Goal: Transaction & Acquisition: Book appointment/travel/reservation

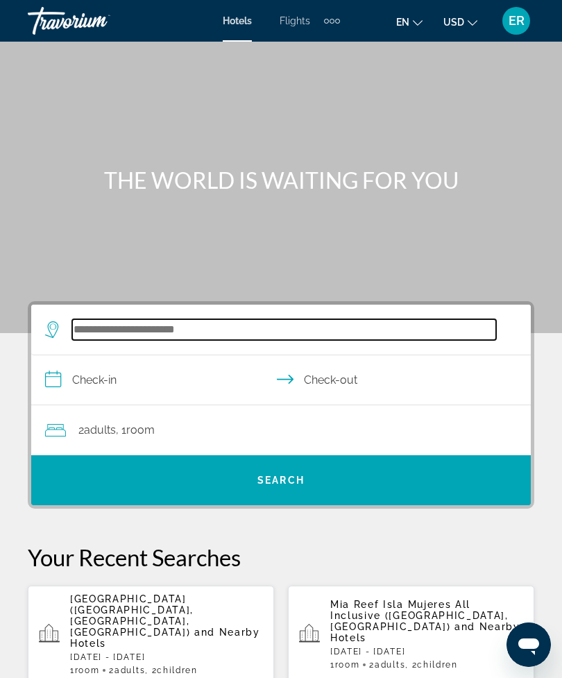
click at [323, 338] on input "Search hotel destination" at bounding box center [284, 329] width 424 height 21
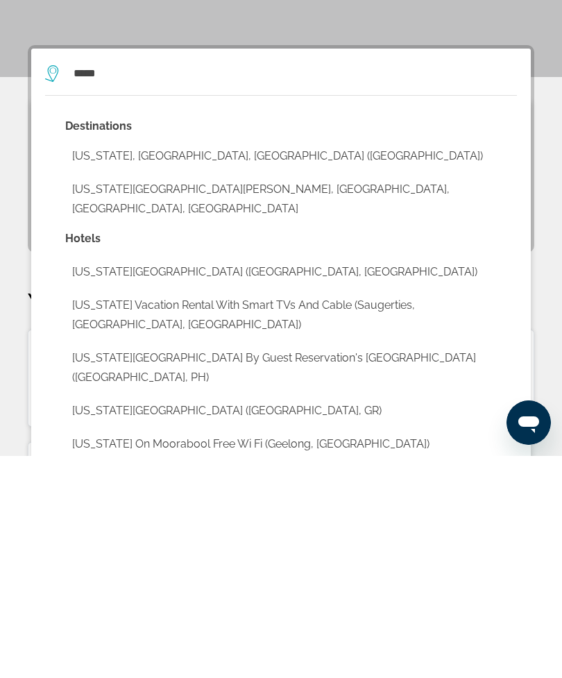
click at [223, 365] on button "[US_STATE], [GEOGRAPHIC_DATA], [GEOGRAPHIC_DATA] ([GEOGRAPHIC_DATA])" at bounding box center [291, 378] width 452 height 26
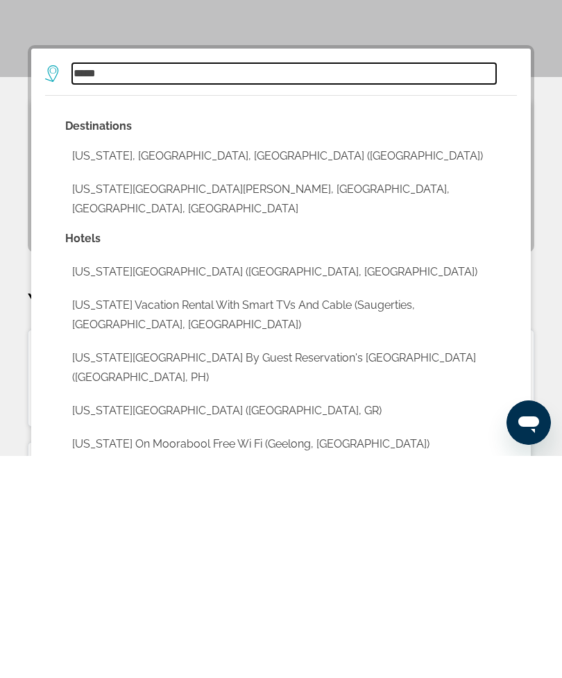
type input "**********"
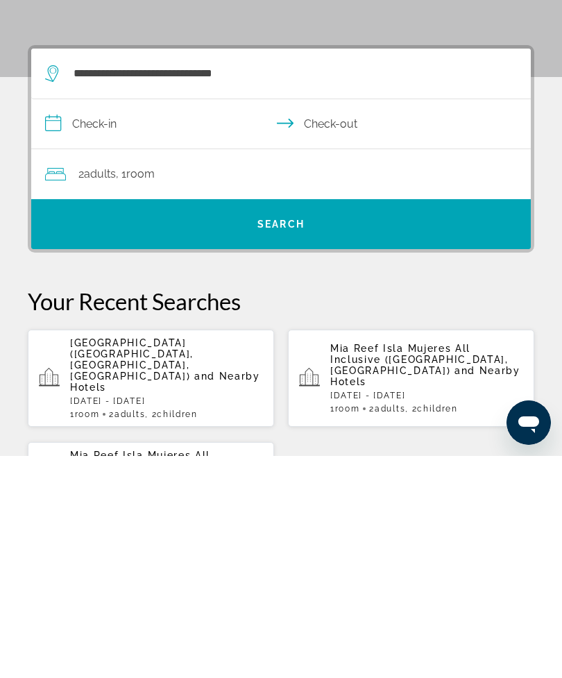
click at [124, 321] on input "**********" at bounding box center [283, 347] width 505 height 53
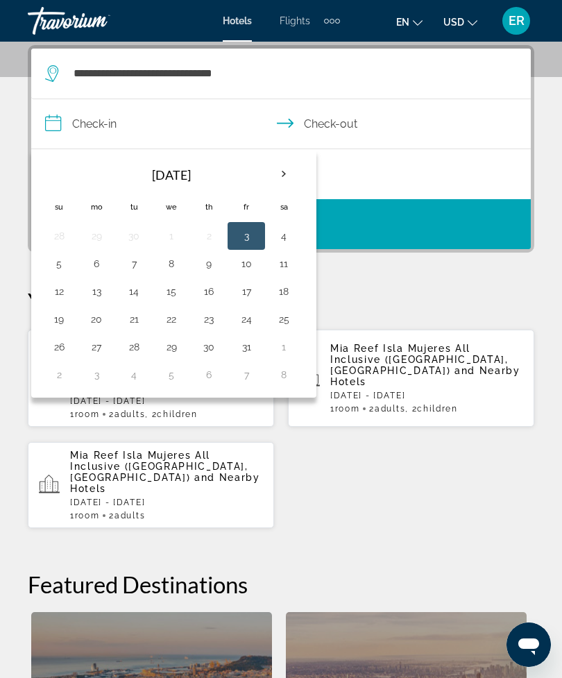
click at [292, 181] on th "Next month" at bounding box center [283, 174] width 37 height 31
click at [292, 179] on th "Next month" at bounding box center [283, 174] width 37 height 31
click at [290, 180] on th "Next month" at bounding box center [283, 174] width 37 height 31
click at [295, 181] on th "Next month" at bounding box center [283, 174] width 37 height 31
click at [292, 180] on th "Next month" at bounding box center [283, 174] width 37 height 31
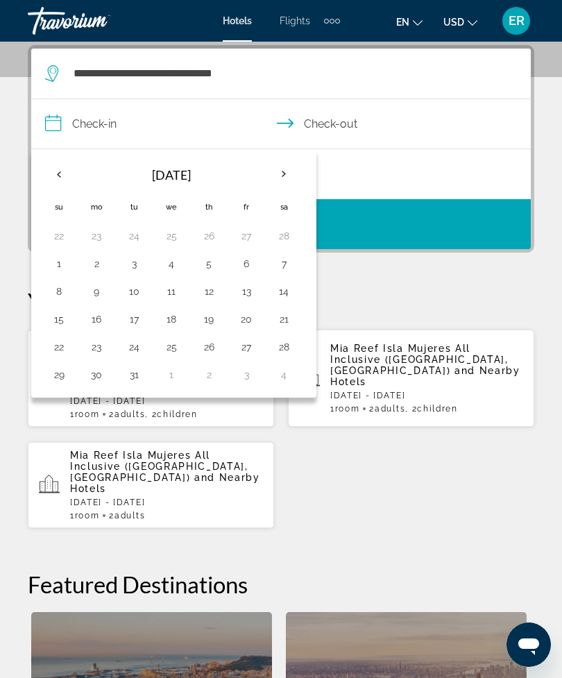
click at [290, 183] on th "Next month" at bounding box center [283, 174] width 37 height 31
click at [253, 353] on button "1" at bounding box center [246, 346] width 22 height 19
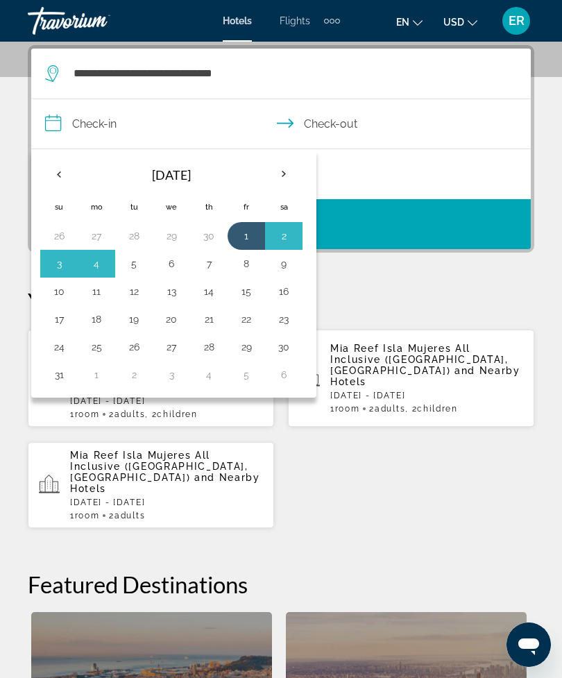
click at [144, 264] on button "5" at bounding box center [134, 263] width 22 height 19
type input "**********"
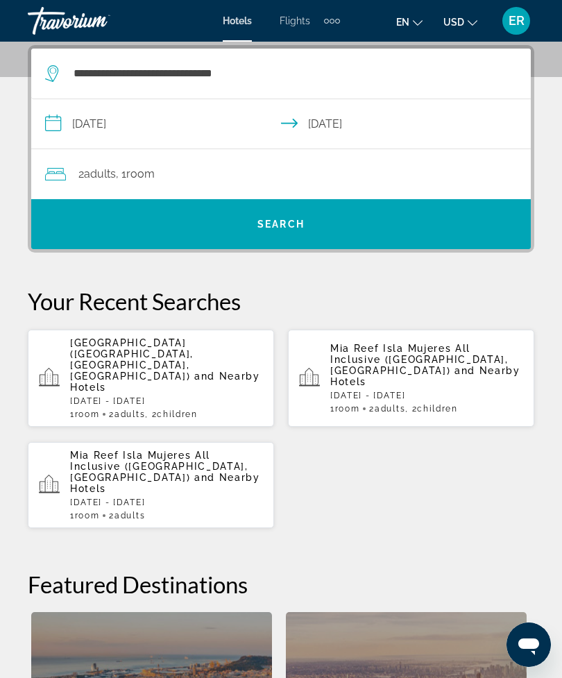
click at [391, 222] on span "Search" at bounding box center [281, 224] width 500 height 33
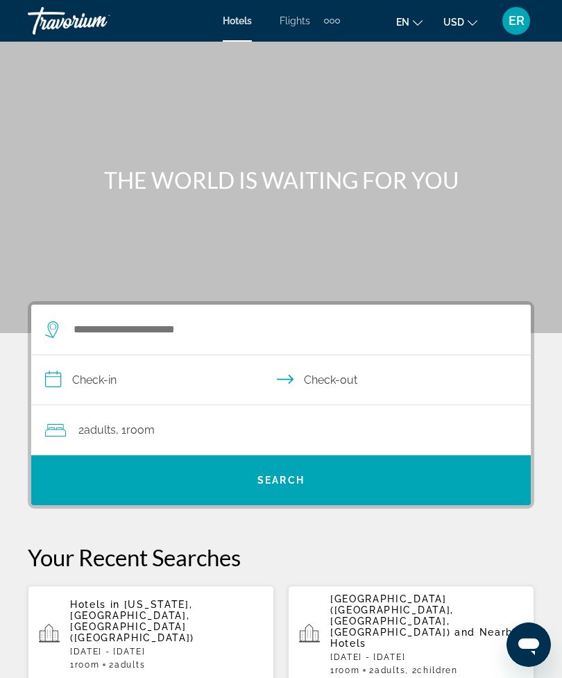
click at [250, 349] on div "Search widget" at bounding box center [274, 330] width 458 height 50
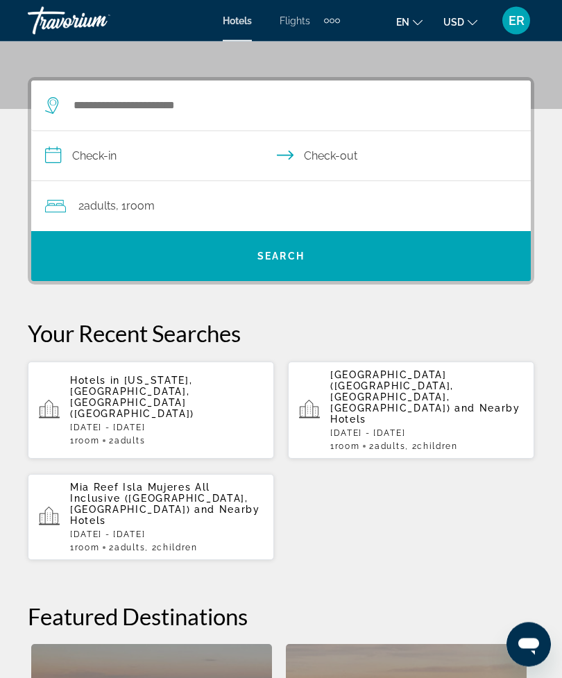
scroll to position [256, 0]
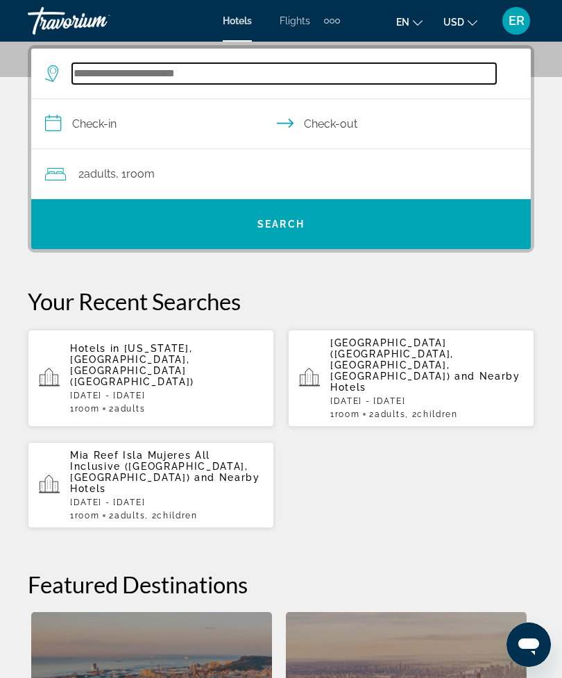
click at [361, 81] on input "Search hotel destination" at bounding box center [284, 73] width 424 height 21
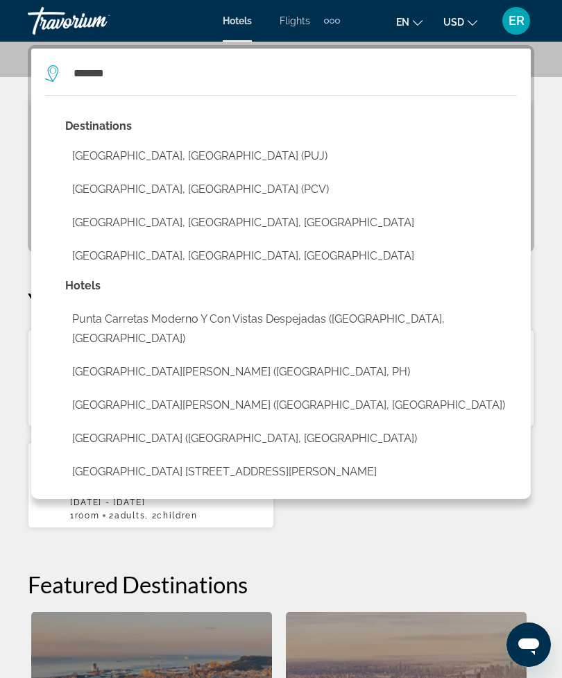
click at [248, 163] on button "Punta Cana, Dominican Republic (PUJ)" at bounding box center [291, 156] width 452 height 26
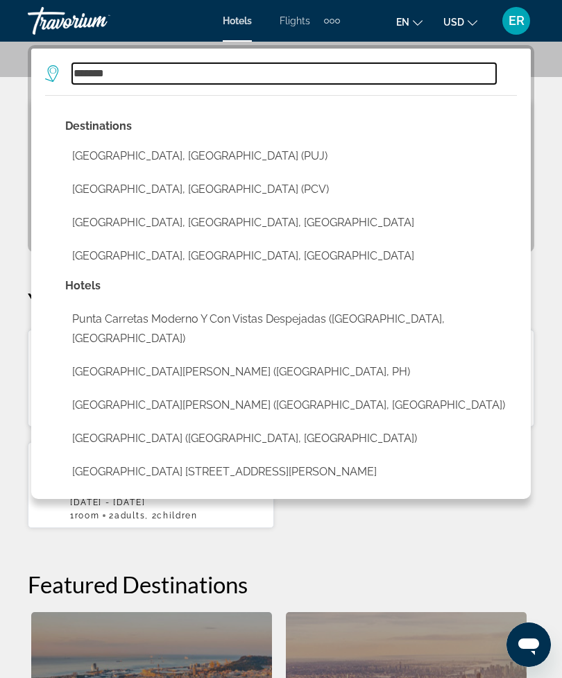
type input "**********"
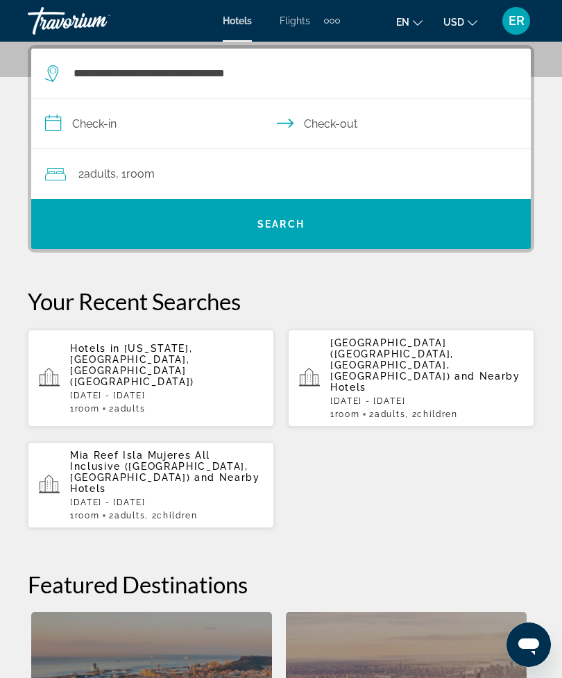
click at [144, 124] on input "**********" at bounding box center [283, 125] width 505 height 53
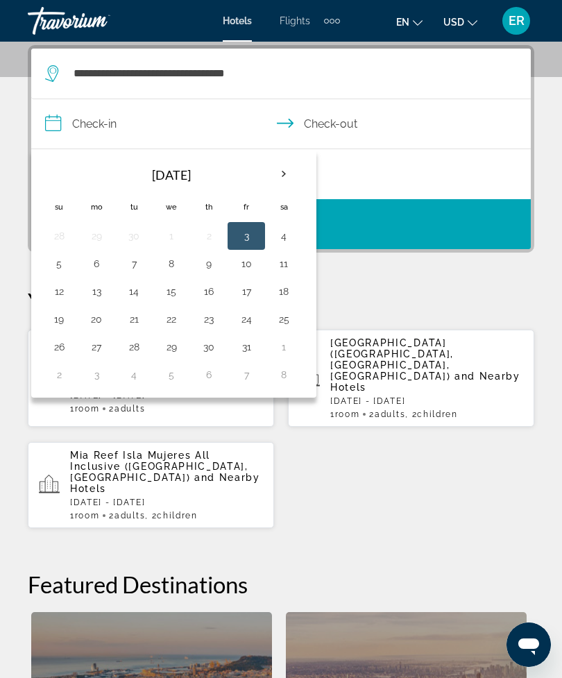
click at [291, 180] on th "Next month" at bounding box center [283, 174] width 37 height 31
click at [288, 178] on th "Next month" at bounding box center [283, 174] width 37 height 31
click at [289, 182] on th "Next month" at bounding box center [283, 174] width 37 height 31
click at [286, 185] on th "Next month" at bounding box center [283, 174] width 37 height 31
click at [289, 177] on th "Next month" at bounding box center [283, 174] width 37 height 31
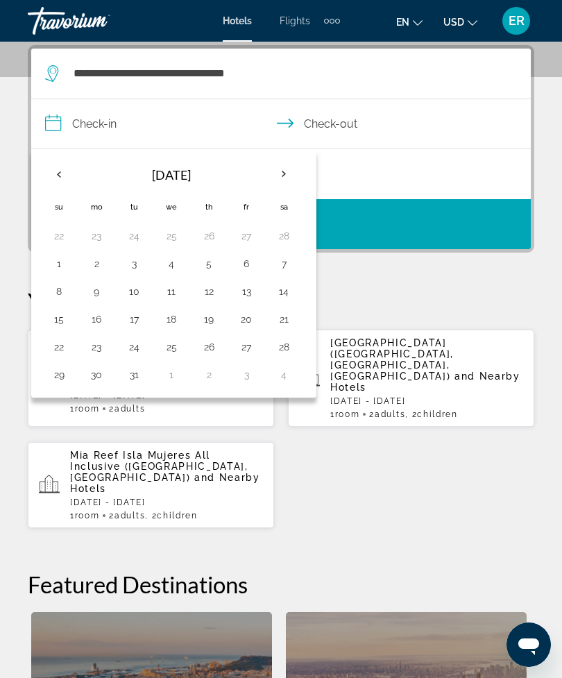
click at [285, 178] on th "Next month" at bounding box center [283, 174] width 37 height 31
click at [282, 176] on th "Next month" at bounding box center [283, 174] width 37 height 31
click at [289, 178] on th "Next month" at bounding box center [283, 174] width 37 height 31
click at [288, 178] on th "Next month" at bounding box center [283, 174] width 37 height 31
click at [289, 267] on button "11" at bounding box center [284, 263] width 22 height 19
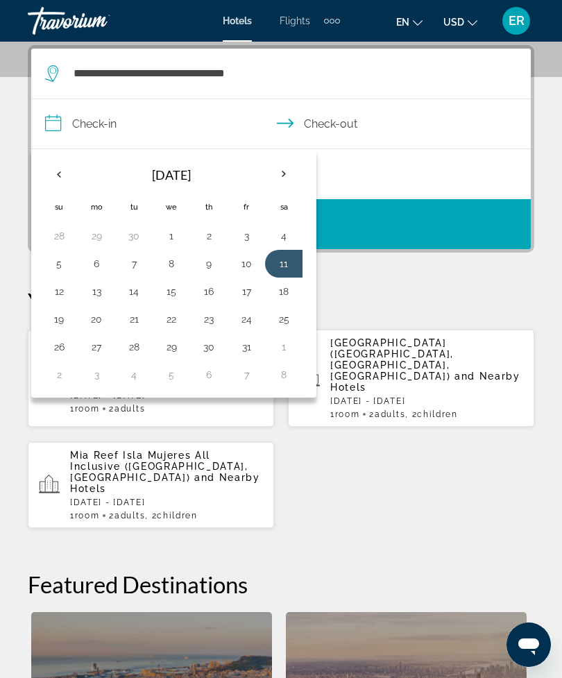
click at [288, 293] on button "18" at bounding box center [284, 291] width 22 height 19
type input "**********"
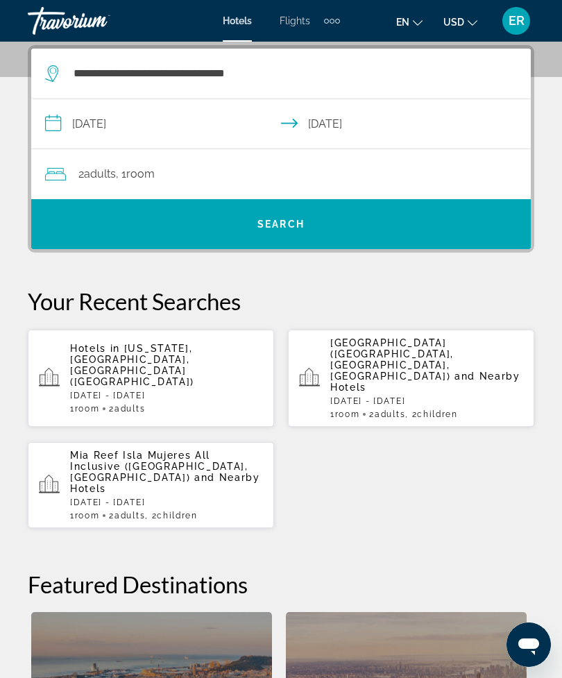
click at [294, 185] on div "2 Adult Adults , 1 Room rooms" at bounding box center [288, 174] width 486 height 50
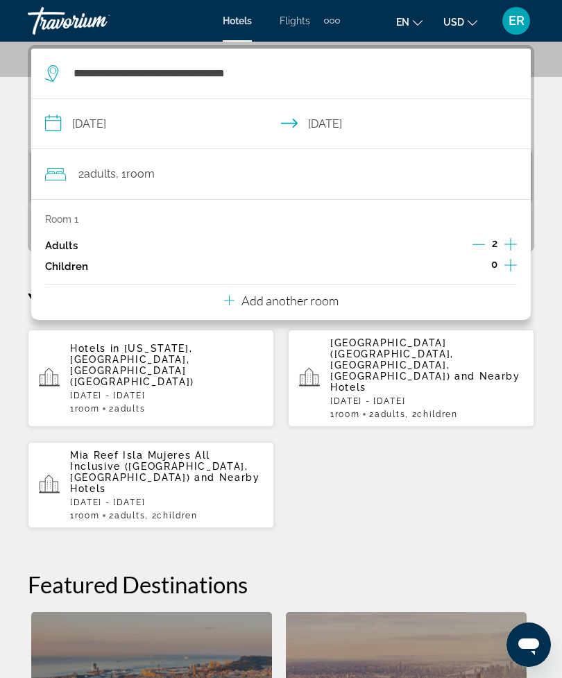
click at [516, 271] on icon "Increment children" at bounding box center [511, 265] width 12 height 17
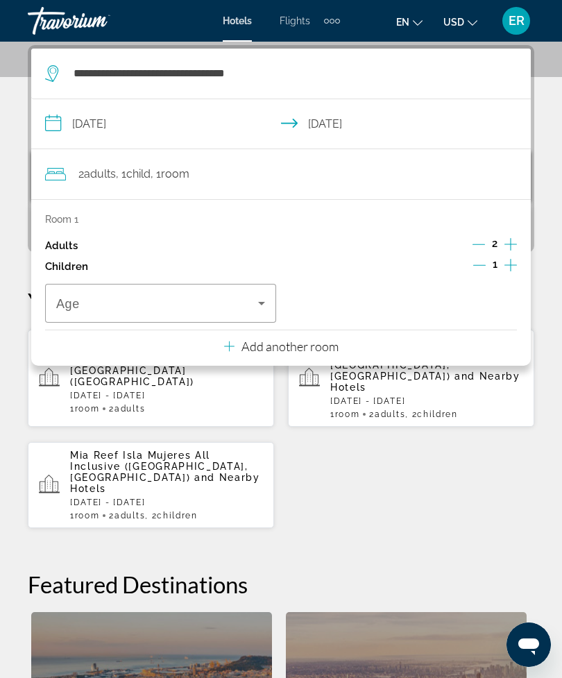
click at [509, 269] on icon "Increment children" at bounding box center [511, 265] width 12 height 17
click at [255, 307] on icon "Travelers: 2 adults, 2 children" at bounding box center [261, 303] width 17 height 17
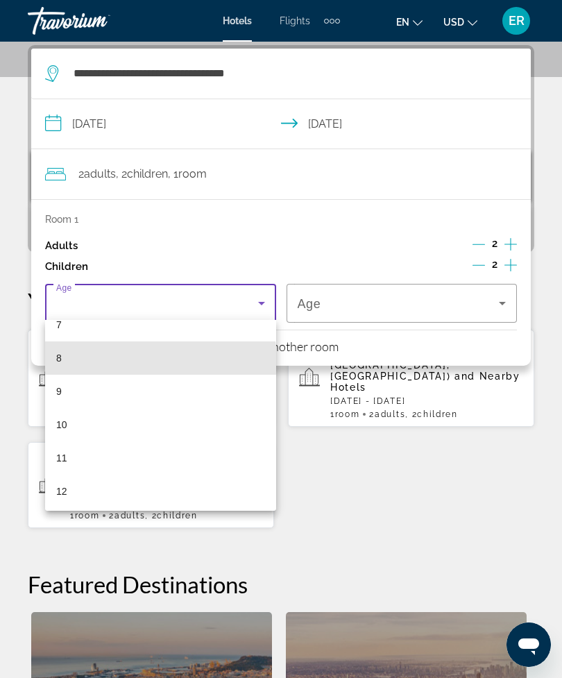
scroll to position [251, 0]
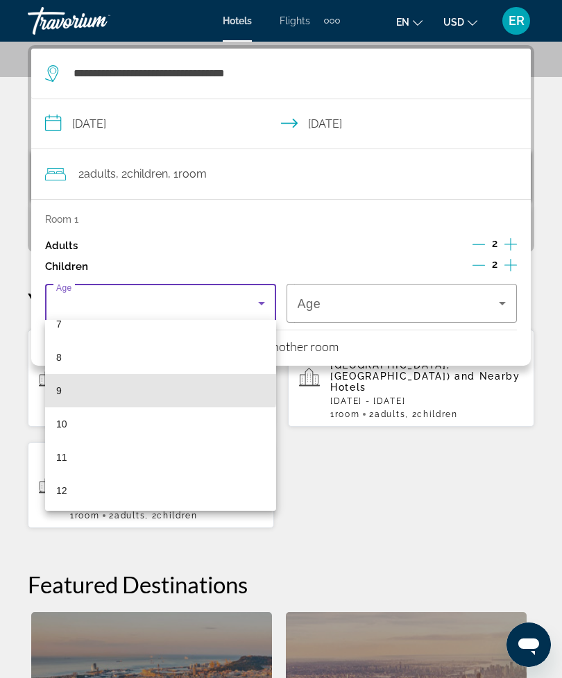
click at [155, 387] on mat-option "9" at bounding box center [160, 390] width 231 height 33
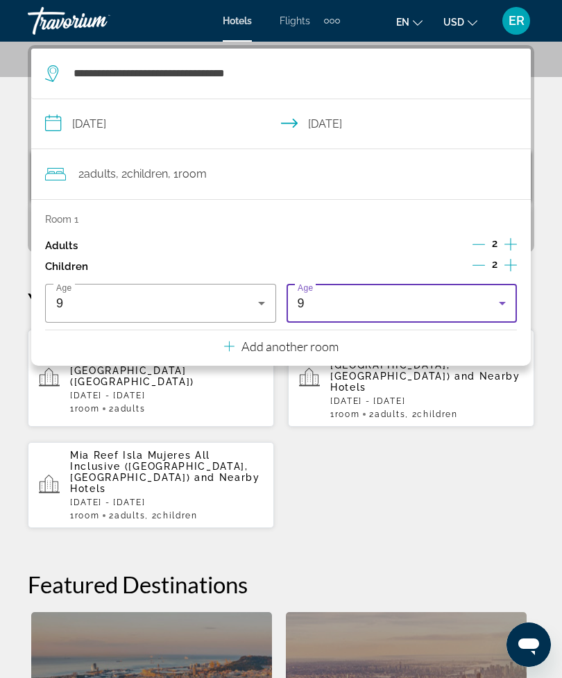
click at [494, 305] on icon "Travelers: 2 adults, 2 children" at bounding box center [502, 303] width 17 height 17
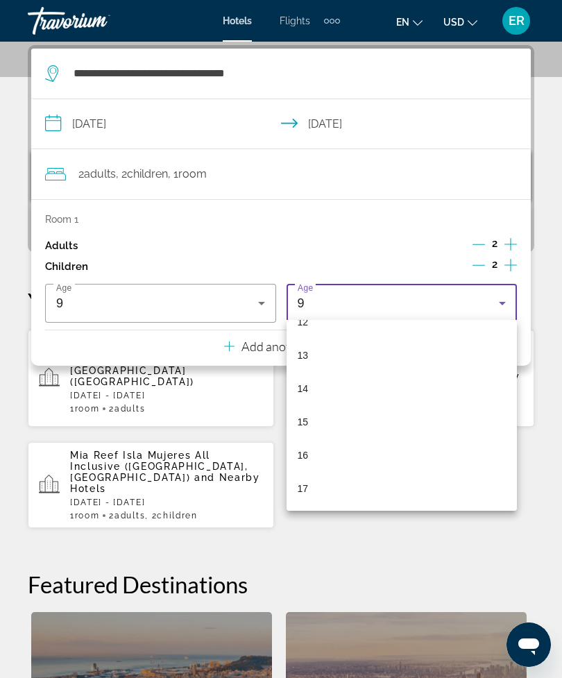
scroll to position [420, 0]
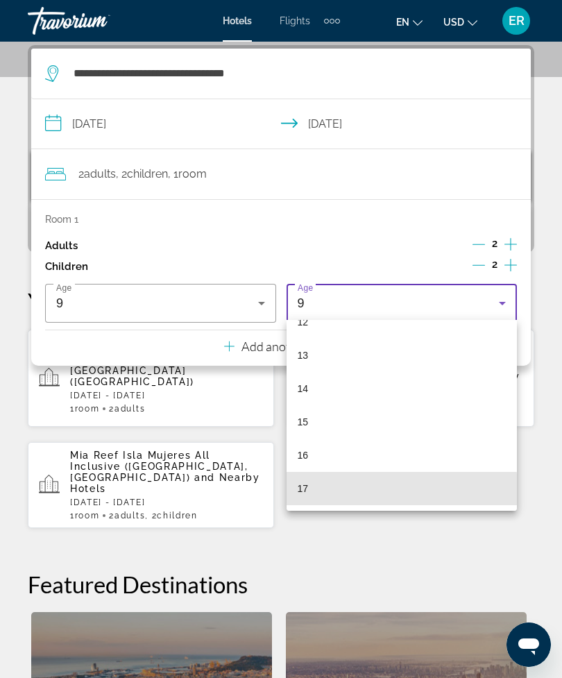
click at [351, 495] on mat-option "17" at bounding box center [402, 488] width 231 height 33
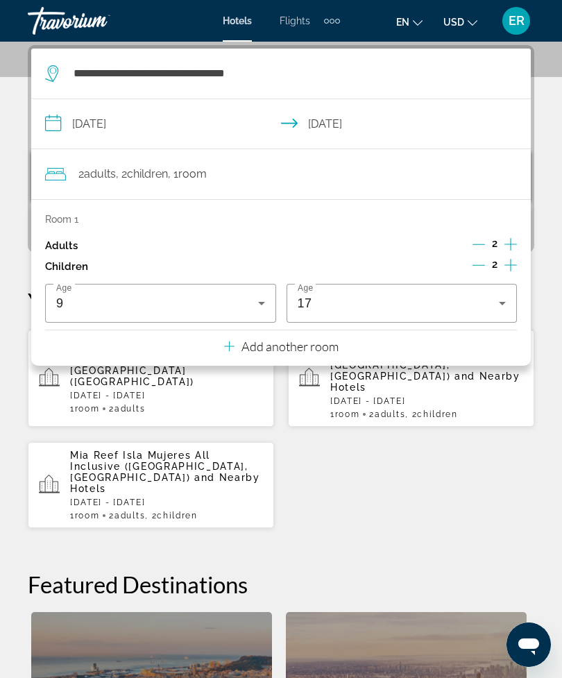
click at [446, 471] on div "Hotels in New York, NY, United States (NYC) Fri, 01 May - Tue, 05 May 1 Room ro…" at bounding box center [281, 429] width 507 height 200
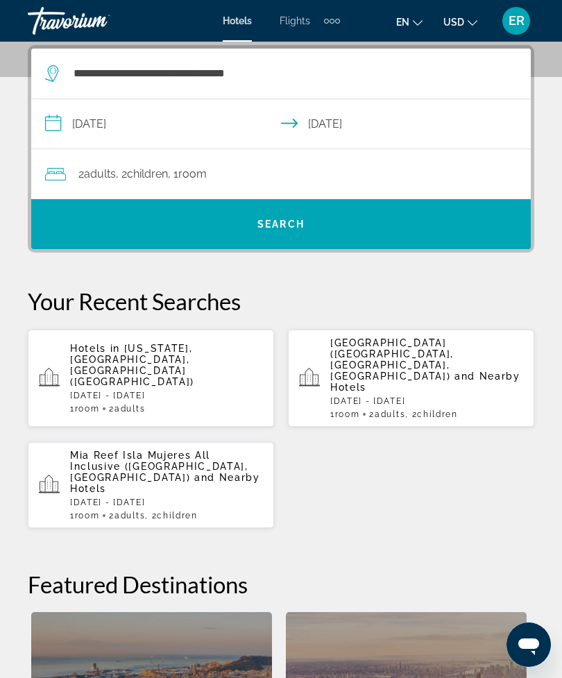
click at [424, 231] on span "Search" at bounding box center [281, 224] width 500 height 33
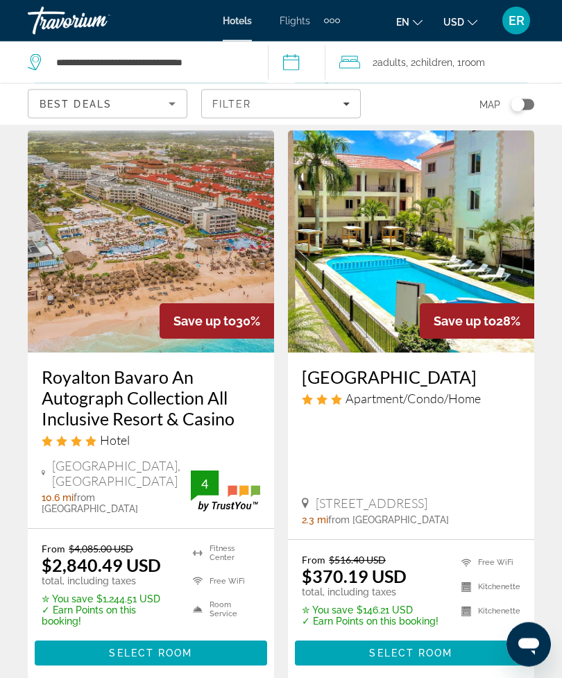
scroll to position [1165, 0]
click at [177, 652] on span "Select Room" at bounding box center [150, 653] width 83 height 11
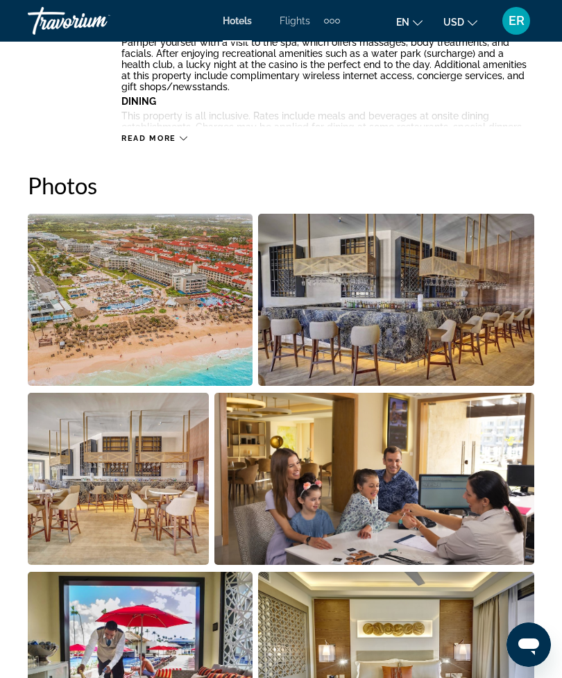
scroll to position [811, 0]
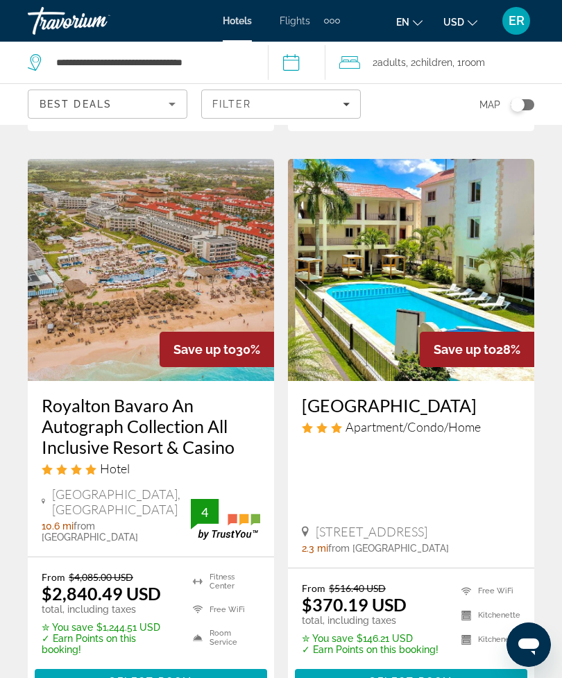
scroll to position [1122, 0]
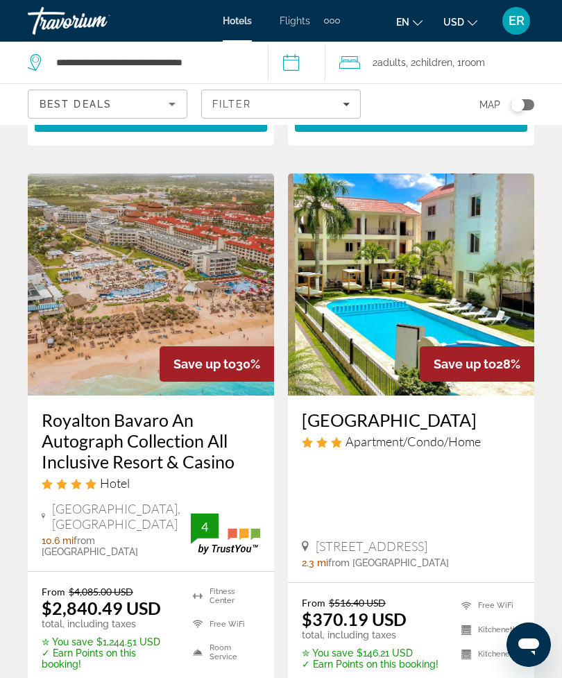
click at [177, 335] on img "Main content" at bounding box center [151, 285] width 246 height 222
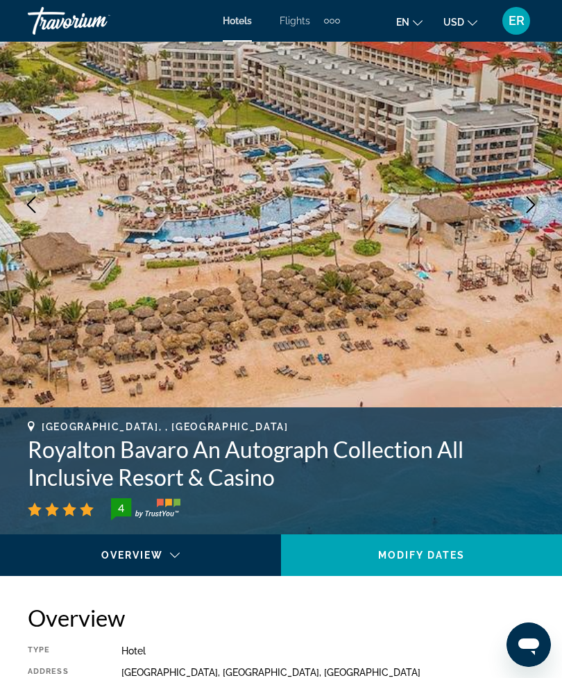
scroll to position [186, 0]
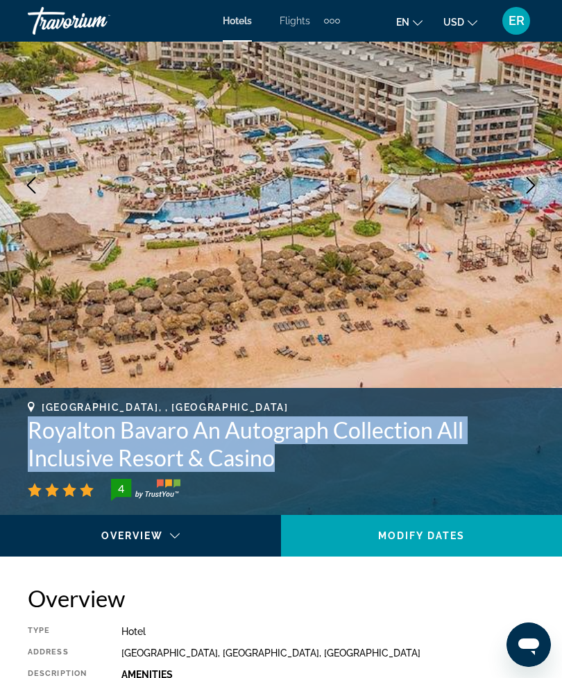
click at [539, 330] on img "Main content" at bounding box center [281, 185] width 562 height 659
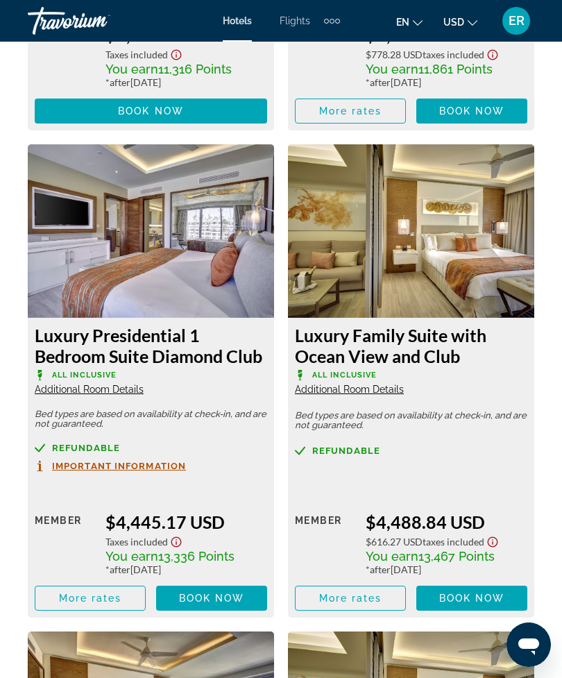
scroll to position [3829, 0]
